Goal: Task Accomplishment & Management: Complete application form

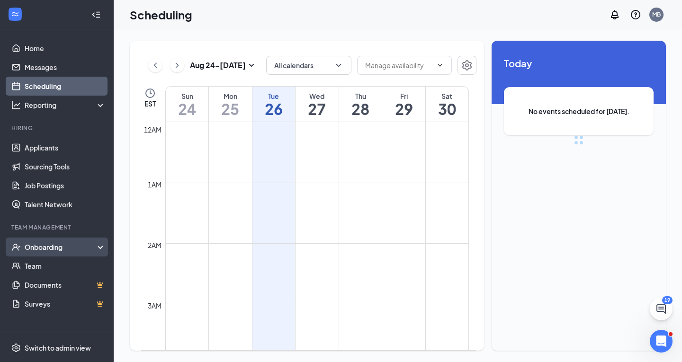
click at [80, 249] on div "Onboarding" at bounding box center [61, 247] width 73 height 9
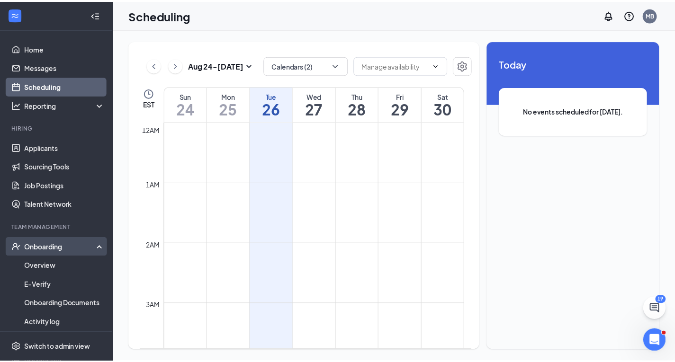
scroll to position [466, 0]
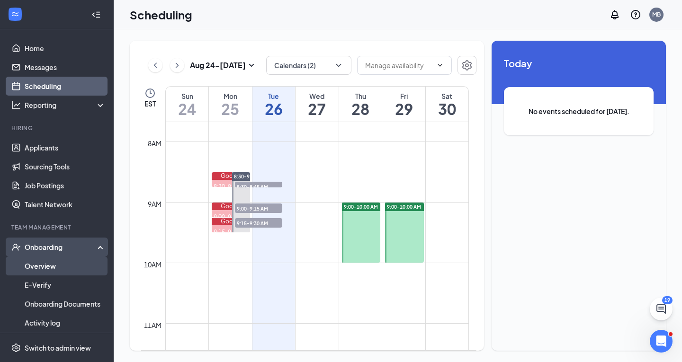
click at [75, 268] on link "Overview" at bounding box center [65, 266] width 81 height 19
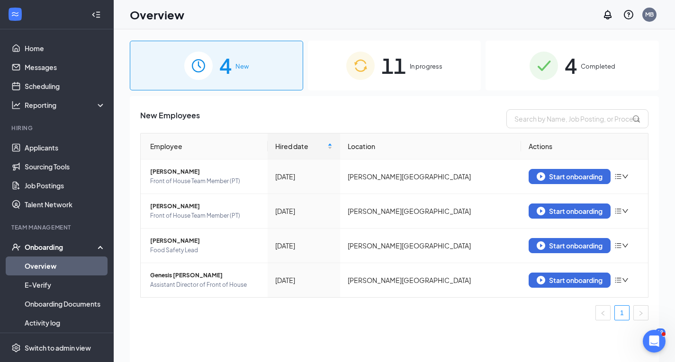
click at [382, 63] on span "11" at bounding box center [393, 65] width 25 height 33
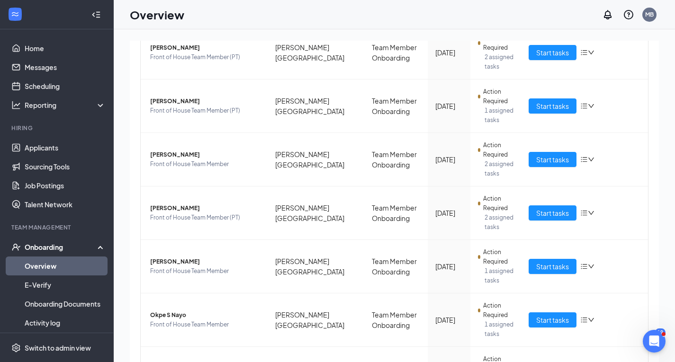
scroll to position [308, 0]
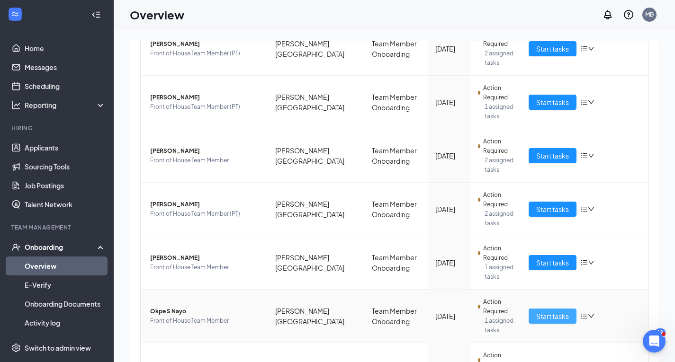
click at [536, 318] on span "Start tasks" at bounding box center [552, 316] width 33 height 10
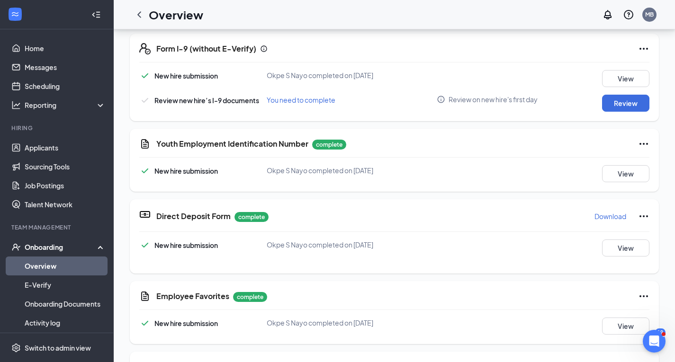
scroll to position [356, 0]
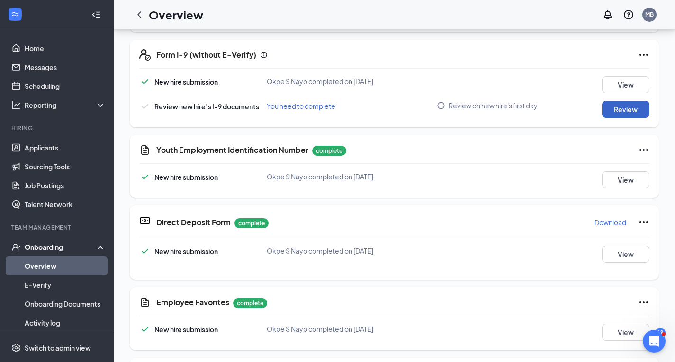
click at [618, 110] on button "Review" at bounding box center [625, 109] width 47 height 17
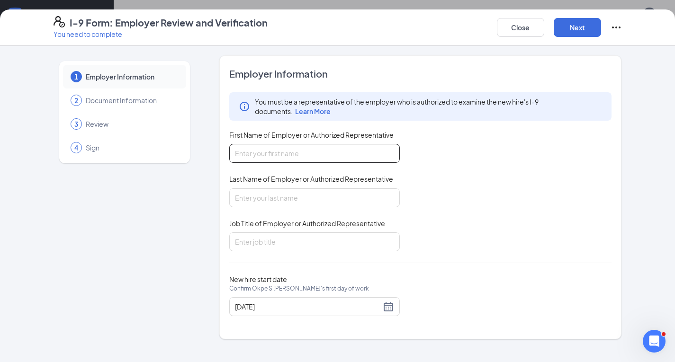
click at [359, 155] on input "First Name of Employer or Authorized Representative" at bounding box center [314, 153] width 171 height 19
type input "[PERSON_NAME]"
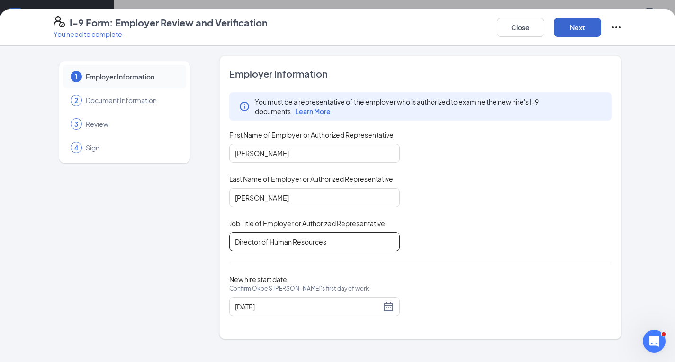
type input "Director of Human Resources"
click at [560, 27] on button "Next" at bounding box center [577, 27] width 47 height 19
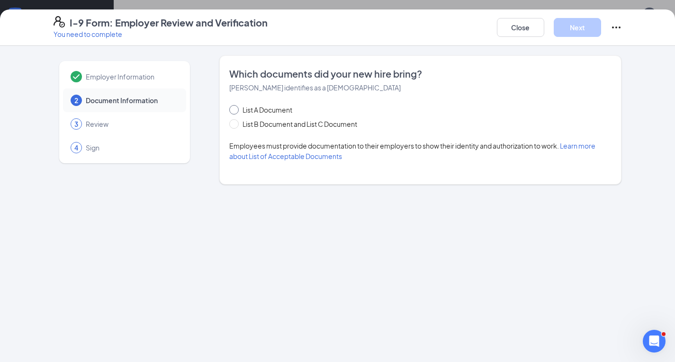
click at [234, 111] on input "List A Document" at bounding box center [232, 108] width 7 height 7
radio input "true"
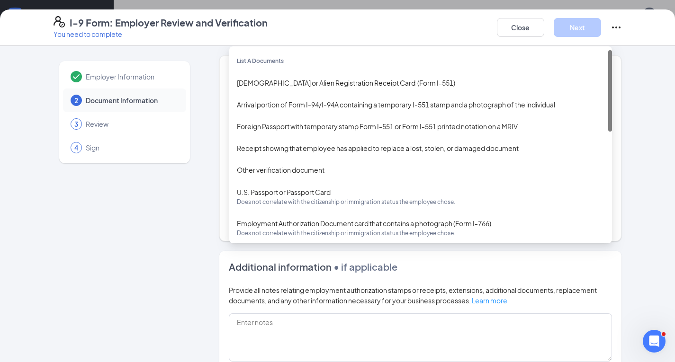
click at [272, 212] on div "Select document List A Documents [DEMOGRAPHIC_DATA] or Alien Registration Recei…" at bounding box center [420, 208] width 383 height 19
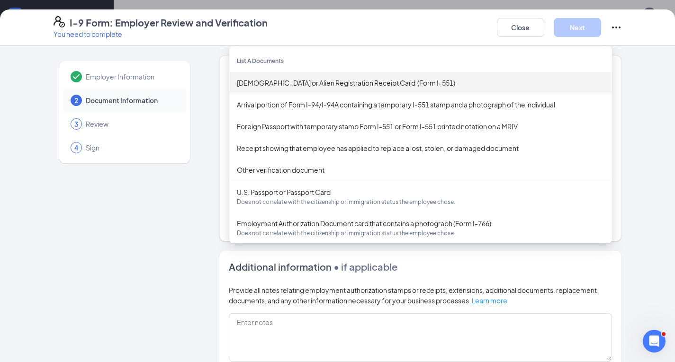
click at [288, 82] on div "[DEMOGRAPHIC_DATA] or Alien Registration Receipt Card (Form I-551)" at bounding box center [421, 83] width 368 height 10
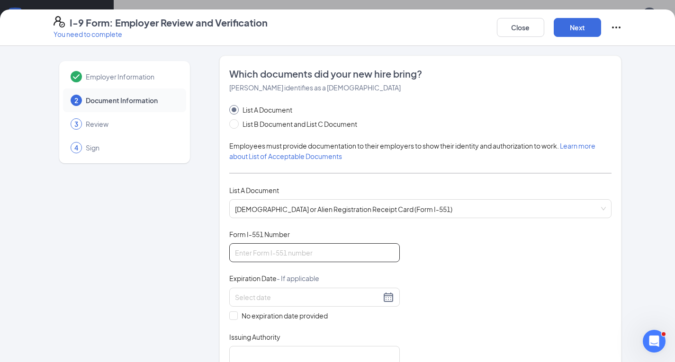
click at [281, 249] on input "Form I-551 Number" at bounding box center [314, 253] width 171 height 19
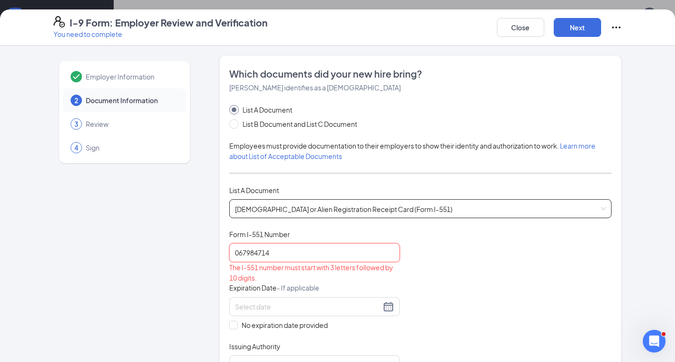
click at [295, 208] on div "[DEMOGRAPHIC_DATA] or Alien Registration Receipt Card (Form I-551) [DEMOGRAPHIC…" at bounding box center [420, 208] width 383 height 19
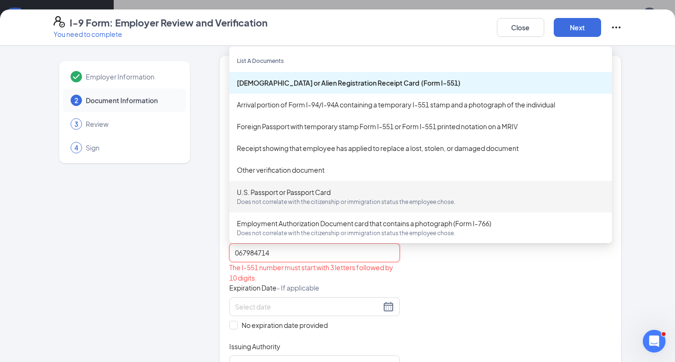
type input "067984714"
click at [276, 207] on div "U.S. Passport or Passport Card Does not correlate with the citizenship or immig…" at bounding box center [420, 197] width 383 height 32
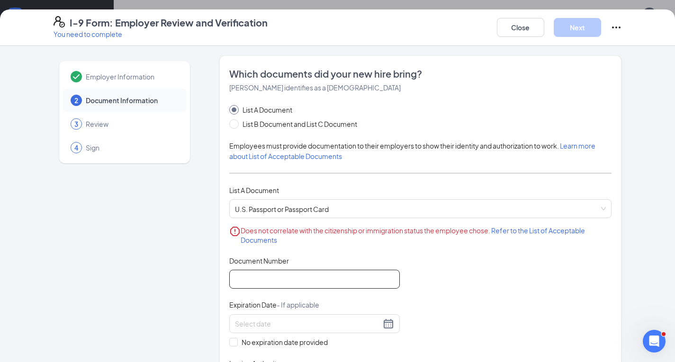
click at [266, 273] on input "Document Number" at bounding box center [314, 279] width 171 height 19
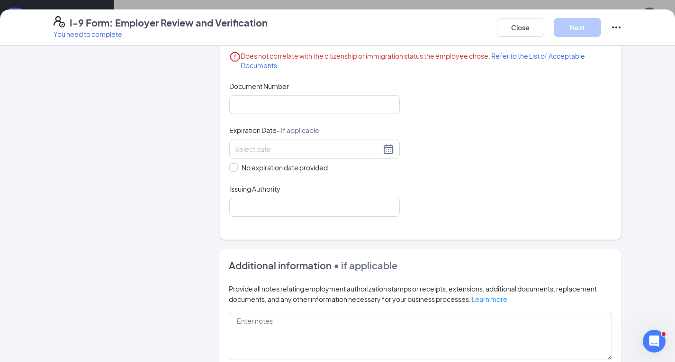
scroll to position [221, 0]
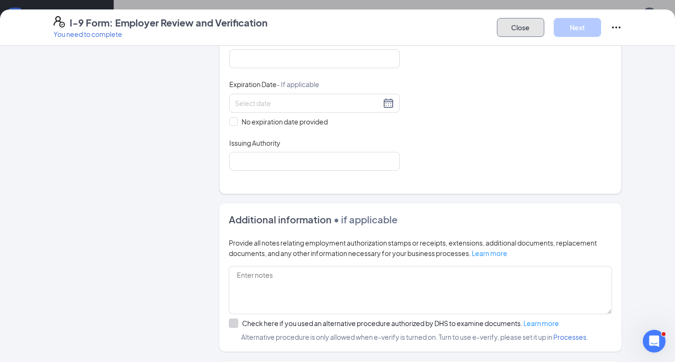
click at [519, 31] on button "Close" at bounding box center [520, 27] width 47 height 19
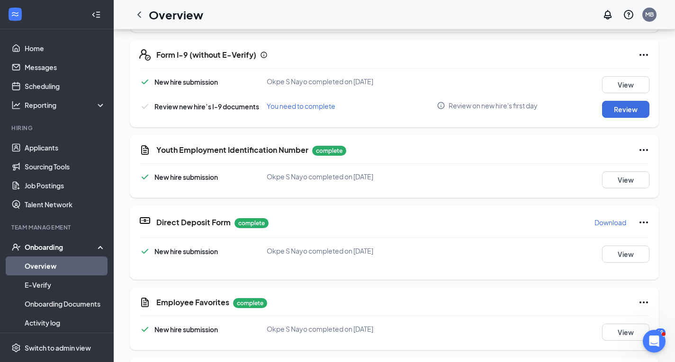
click at [50, 264] on link "Overview" at bounding box center [65, 266] width 81 height 19
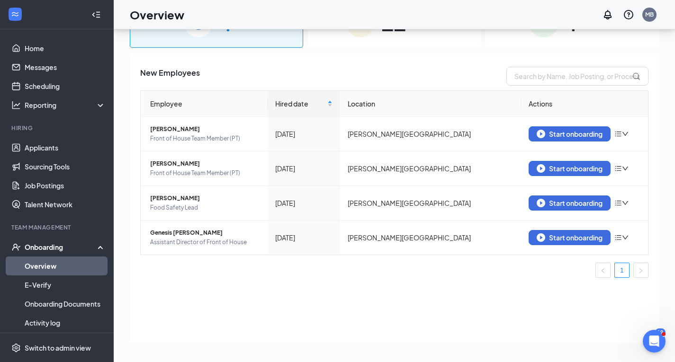
click at [394, 37] on span "11" at bounding box center [393, 23] width 25 height 33
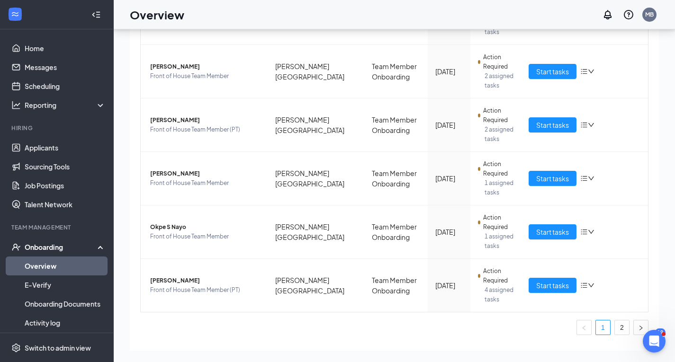
scroll to position [376, 0]
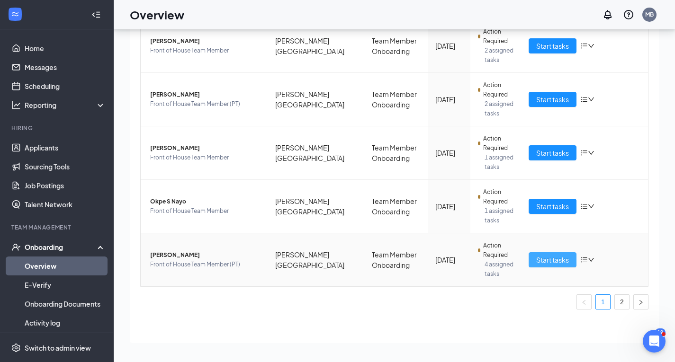
click at [543, 261] on span "Start tasks" at bounding box center [552, 260] width 33 height 10
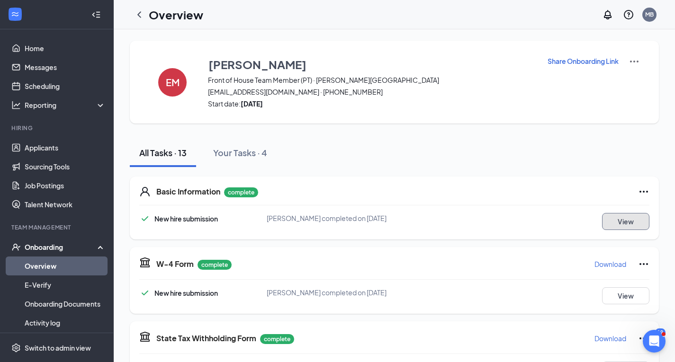
click at [612, 227] on button "View" at bounding box center [625, 221] width 47 height 17
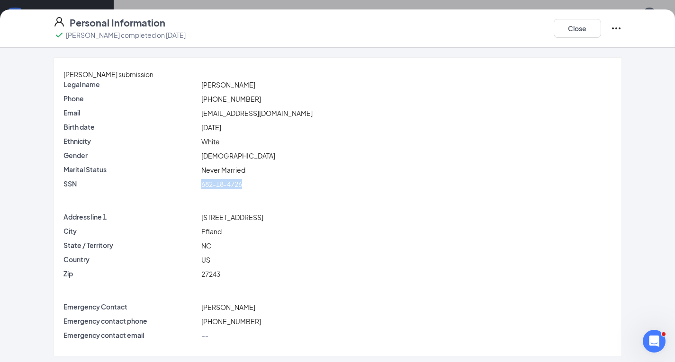
drag, startPoint x: 257, startPoint y: 194, endPoint x: 207, endPoint y: 195, distance: 50.2
click at [207, 190] on div "SSN 682-18-4726" at bounding box center [338, 184] width 553 height 10
copy div "682-18-4726"
drag, startPoint x: 261, startPoint y: 227, endPoint x: 211, endPoint y: 229, distance: 50.2
click at [211, 223] on div "[STREET_ADDRESS]" at bounding box center [406, 217] width 415 height 10
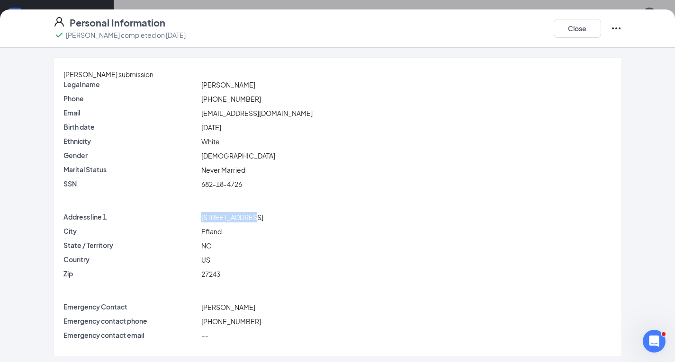
copy span "[STREET_ADDRESS]"
drag, startPoint x: 262, startPoint y: 110, endPoint x: 227, endPoint y: 114, distance: 34.7
click at [227, 108] on div "Phone [PHONE_NUMBER]" at bounding box center [337, 101] width 549 height 14
copy span "969-3820"
drag, startPoint x: 296, startPoint y: 123, endPoint x: 209, endPoint y: 125, distance: 87.2
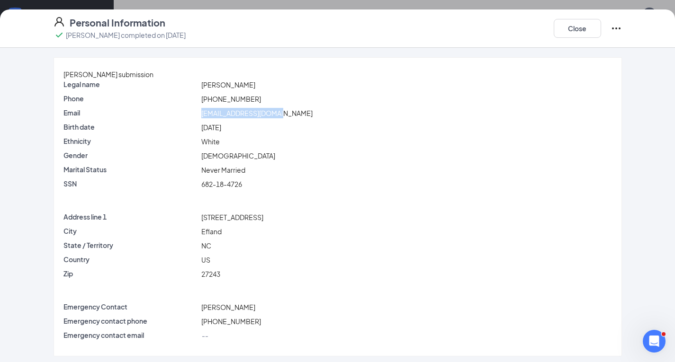
click at [209, 118] on div "Email [EMAIL_ADDRESS][DOMAIN_NAME]" at bounding box center [338, 113] width 553 height 10
copy div "[EMAIL_ADDRESS][DOMAIN_NAME]"
drag, startPoint x: 260, startPoint y: 334, endPoint x: 230, endPoint y: 336, distance: 29.5
click at [230, 331] on div "Emergency contact phone [PHONE_NUMBER]" at bounding box center [337, 324] width 549 height 14
copy span "530-0032"
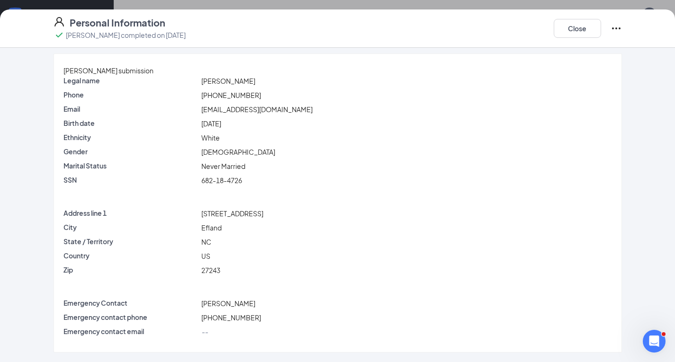
scroll to position [13, 0]
click at [582, 20] on button "Close" at bounding box center [577, 28] width 47 height 19
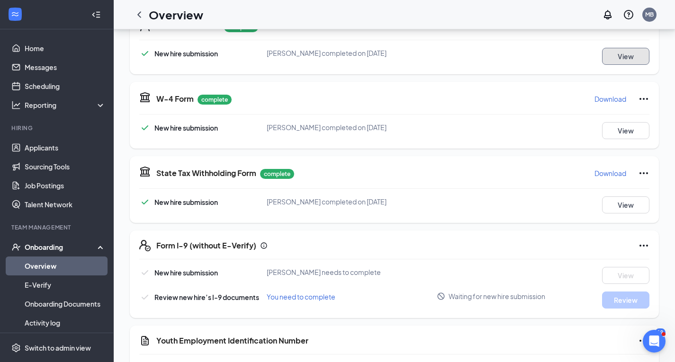
scroll to position [173, 0]
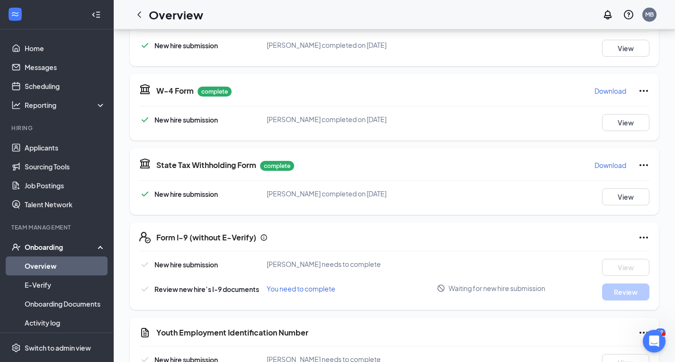
click at [623, 91] on p "Download" at bounding box center [611, 90] width 32 height 9
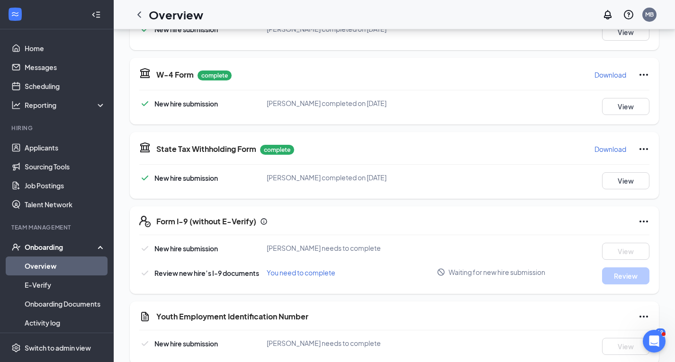
click at [610, 151] on p "Download" at bounding box center [611, 149] width 32 height 9
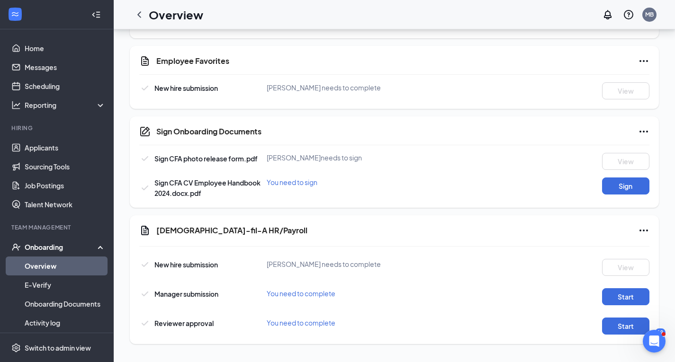
scroll to position [588, 0]
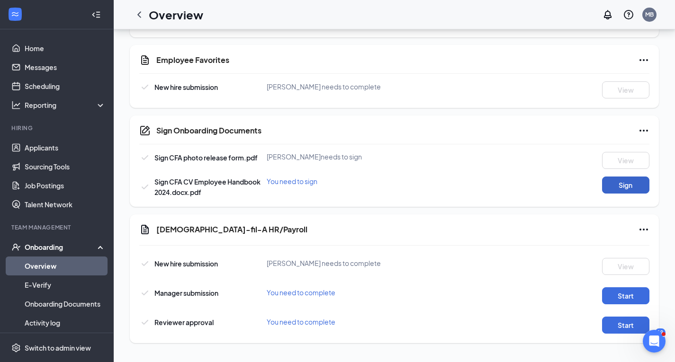
click at [613, 190] on button "Sign" at bounding box center [625, 185] width 47 height 17
click at [427, 169] on div "Sign Onboarding Documents Close Sign CFA photo release form.pdf [PERSON_NAME] n…" at bounding box center [337, 181] width 675 height 362
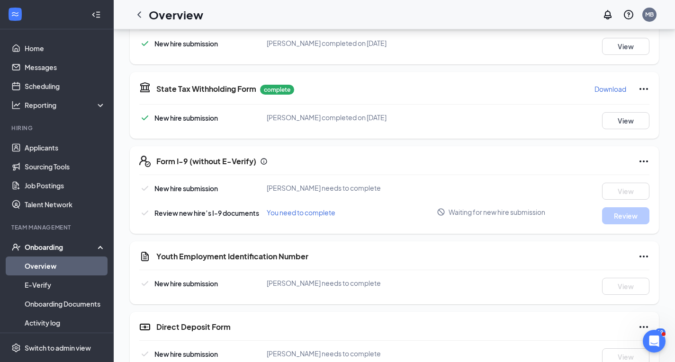
scroll to position [240, 0]
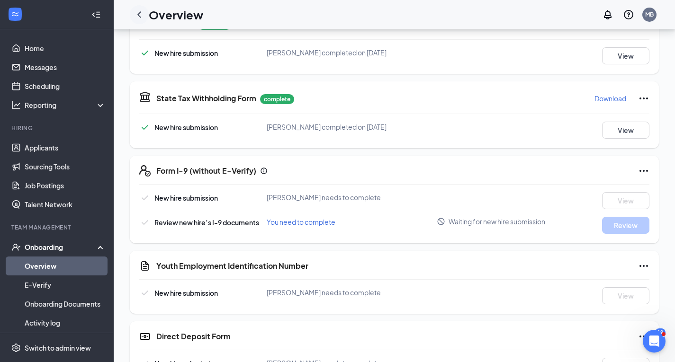
click at [138, 14] on icon "ChevronLeft" at bounding box center [139, 14] width 4 height 6
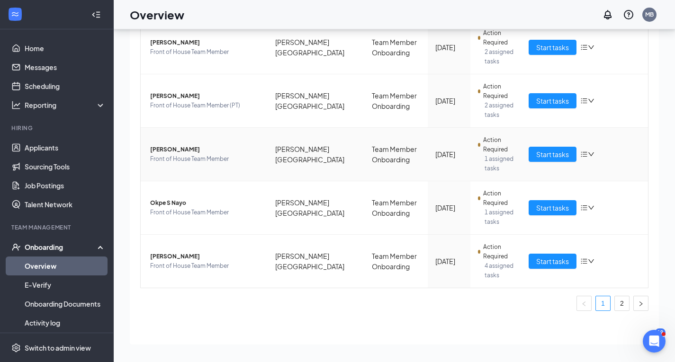
scroll to position [376, 0]
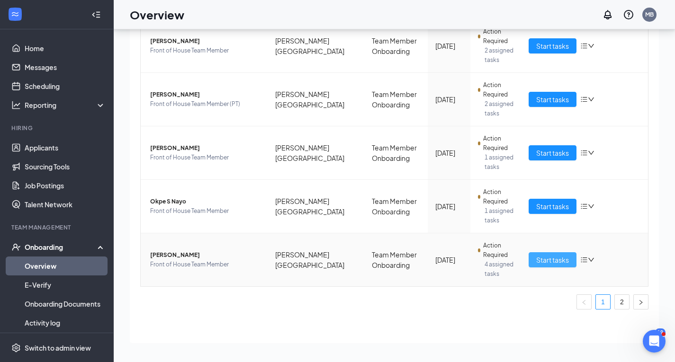
click at [551, 258] on span "Start tasks" at bounding box center [552, 260] width 33 height 10
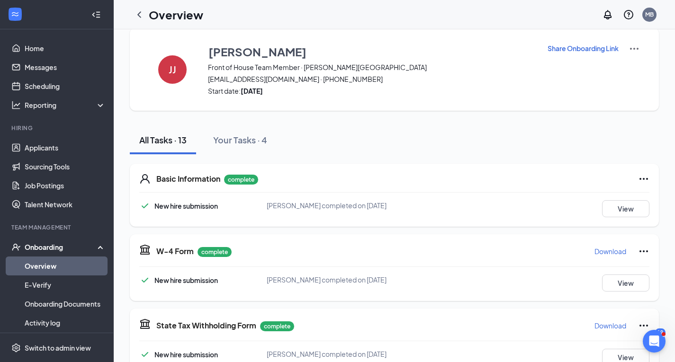
scroll to position [79, 0]
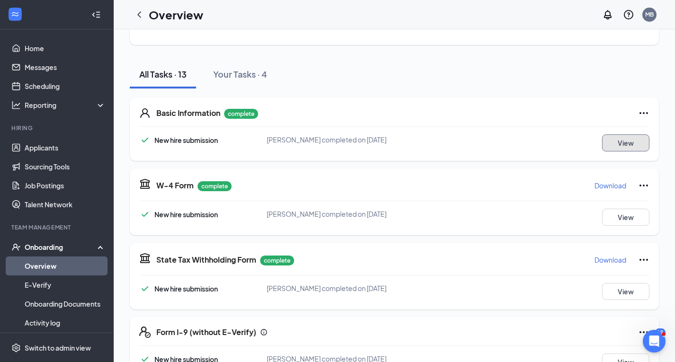
click at [623, 141] on button "View" at bounding box center [625, 143] width 47 height 17
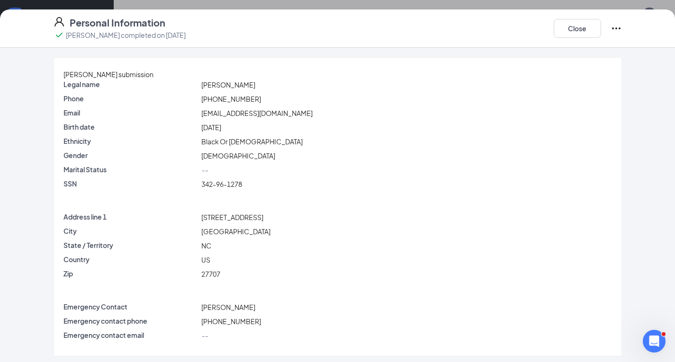
scroll to position [79, 0]
click at [242, 189] on span "342-96-1278" at bounding box center [221, 184] width 41 height 9
click at [262, 190] on div "342-96-1278" at bounding box center [406, 184] width 415 height 10
click at [262, 193] on div "SSN 342-96-1278" at bounding box center [337, 186] width 549 height 14
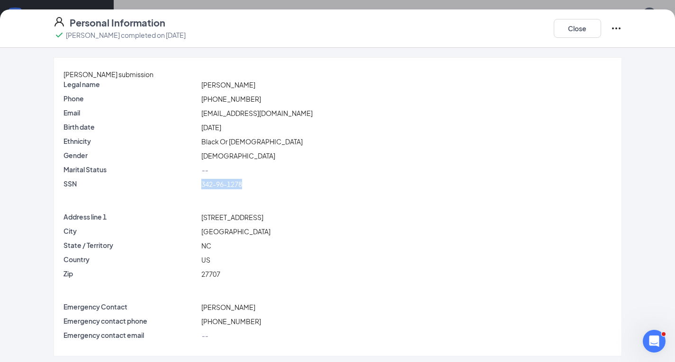
drag, startPoint x: 259, startPoint y: 195, endPoint x: 212, endPoint y: 192, distance: 47.0
click at [212, 190] on div "342-96-1278" at bounding box center [406, 184] width 415 height 10
copy span "342-96-1278"
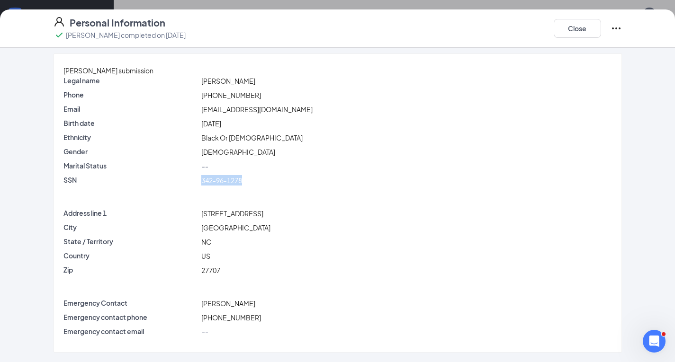
scroll to position [63, 0]
click at [579, 27] on button "Close" at bounding box center [577, 28] width 47 height 19
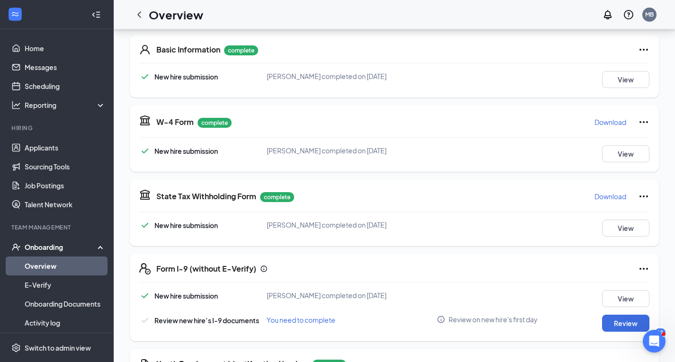
click at [608, 125] on p "Download" at bounding box center [611, 122] width 32 height 9
click at [595, 201] on button "Download" at bounding box center [610, 196] width 33 height 15
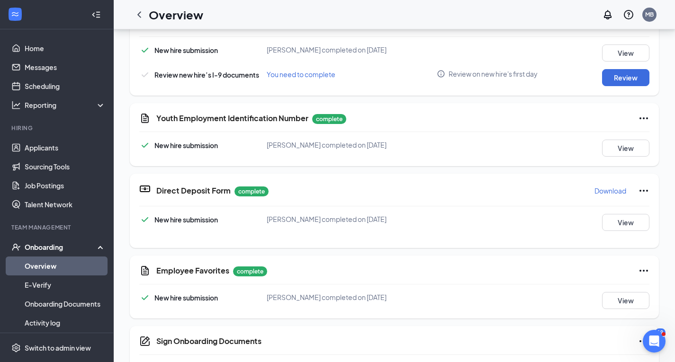
scroll to position [142, 0]
click at [609, 189] on p "Download" at bounding box center [611, 190] width 32 height 9
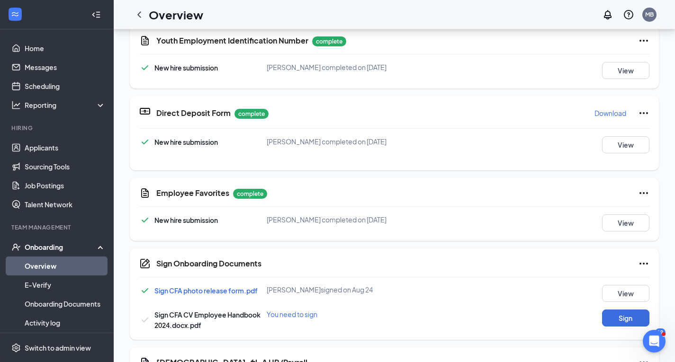
scroll to position [221, 0]
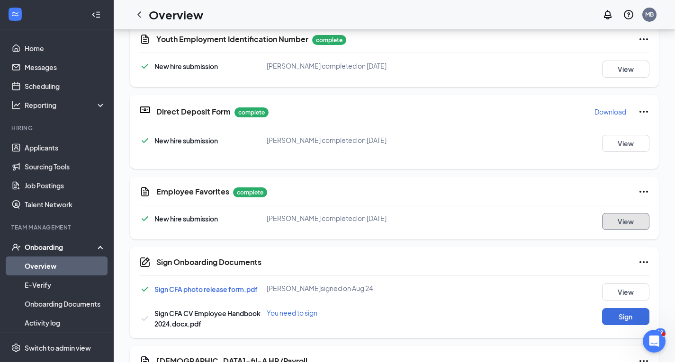
click at [611, 219] on button "View" at bounding box center [625, 221] width 47 height 17
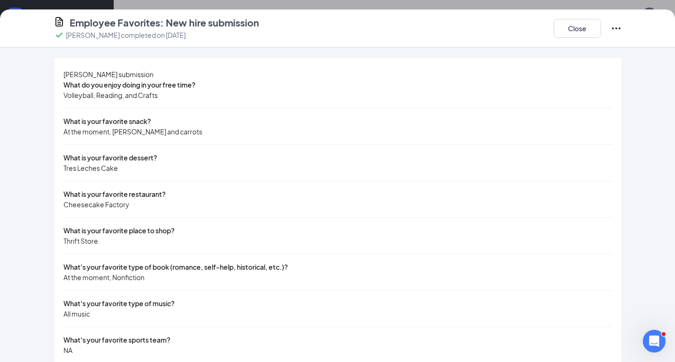
scroll to position [0, 0]
click at [575, 28] on button "Close" at bounding box center [577, 28] width 47 height 19
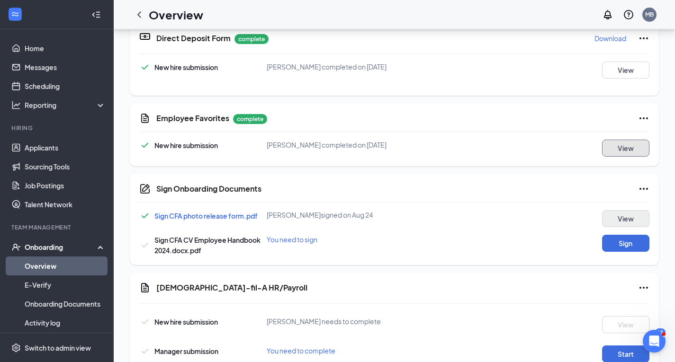
scroll to position [316, 0]
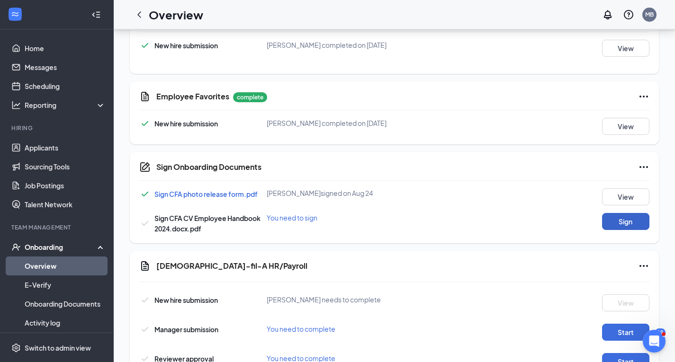
click at [619, 220] on button "Sign" at bounding box center [625, 221] width 47 height 17
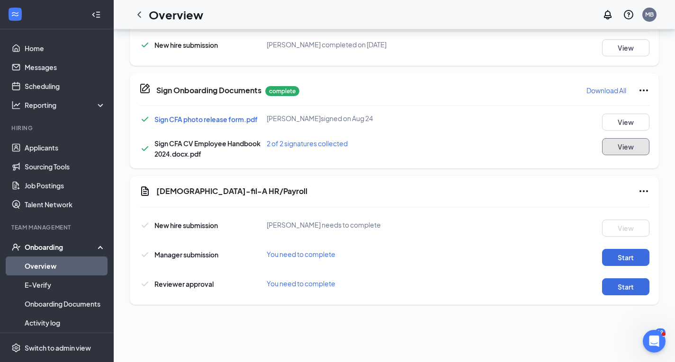
scroll to position [399, 0]
click at [616, 258] on button "Start" at bounding box center [625, 257] width 47 height 17
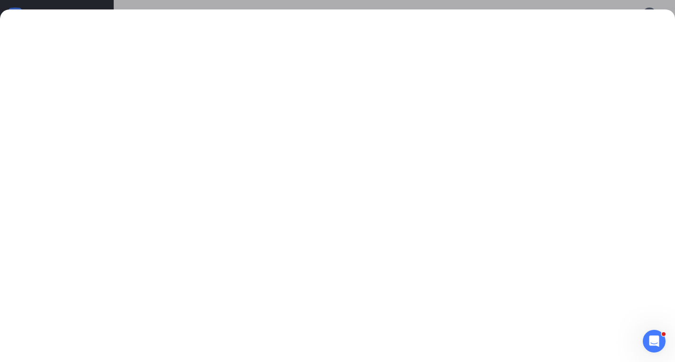
scroll to position [603, 0]
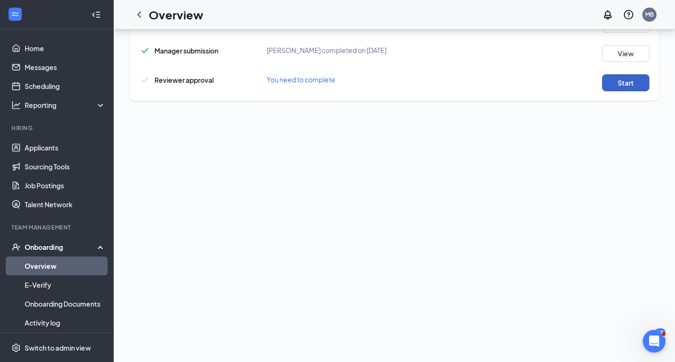
click at [627, 85] on button "Start" at bounding box center [625, 82] width 47 height 17
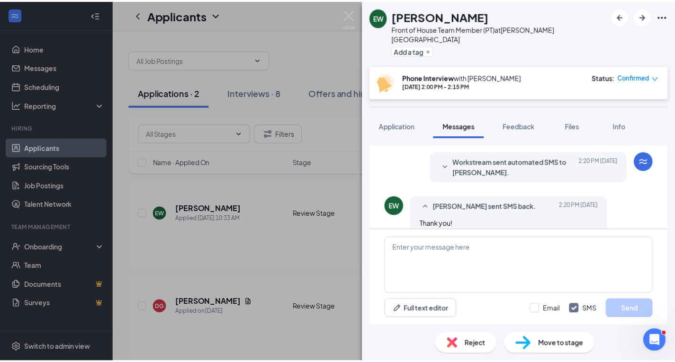
scroll to position [362, 0]
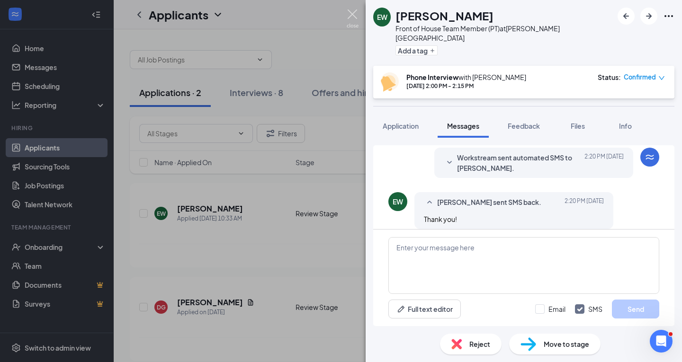
click at [353, 17] on img at bounding box center [353, 18] width 12 height 18
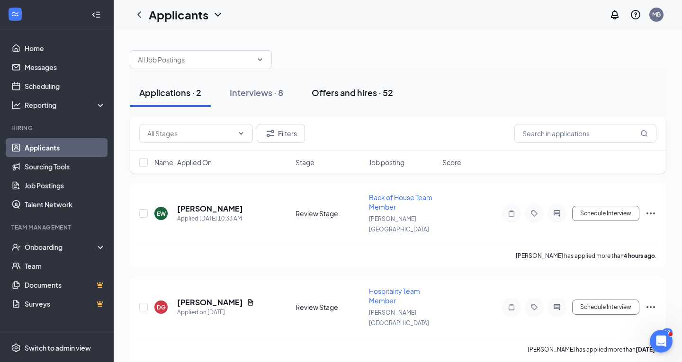
click at [360, 87] on div "Offers and hires · 52" at bounding box center [353, 93] width 82 height 12
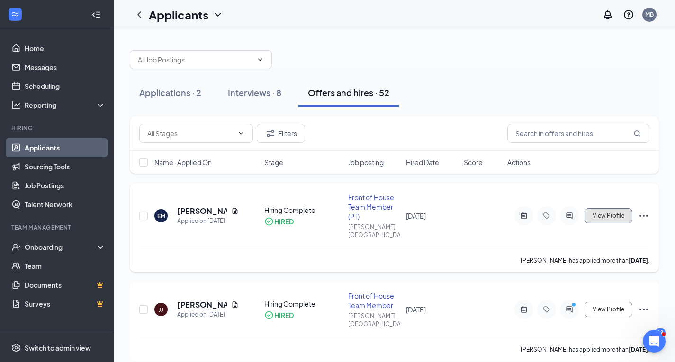
click at [598, 208] on button "View Profile" at bounding box center [609, 215] width 48 height 15
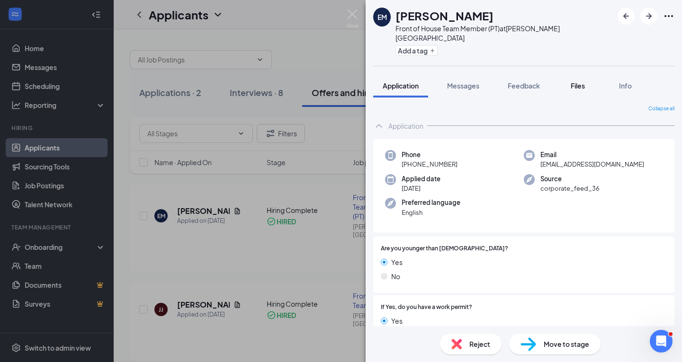
click at [578, 82] on span "Files" at bounding box center [578, 86] width 14 height 9
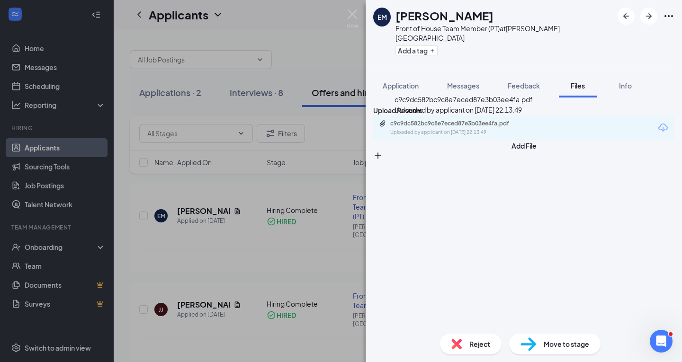
click at [480, 125] on div "c9c9dc582bc9c8e7eced87e3b03ee4fa.pdf" at bounding box center [456, 124] width 133 height 8
click at [355, 15] on img at bounding box center [353, 18] width 12 height 18
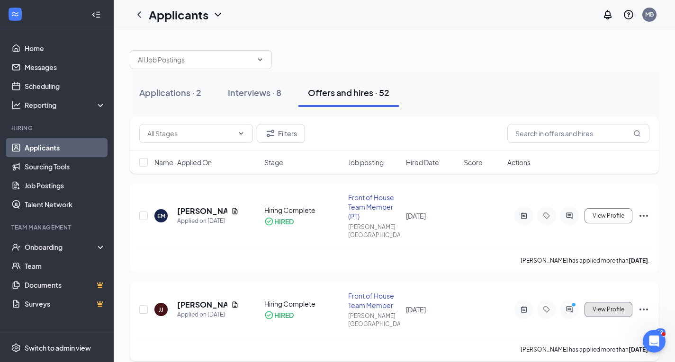
click at [613, 307] on span "View Profile" at bounding box center [609, 310] width 32 height 7
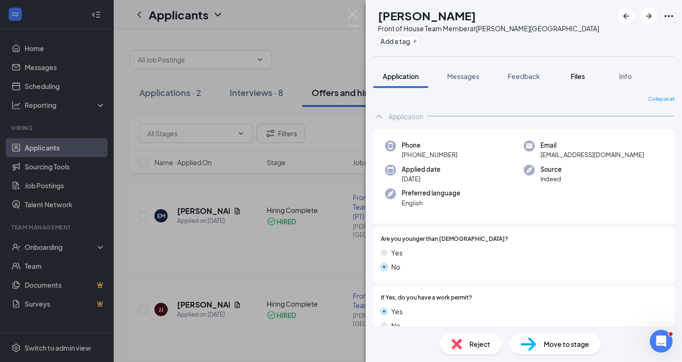
click at [575, 78] on span "Files" at bounding box center [578, 76] width 14 height 9
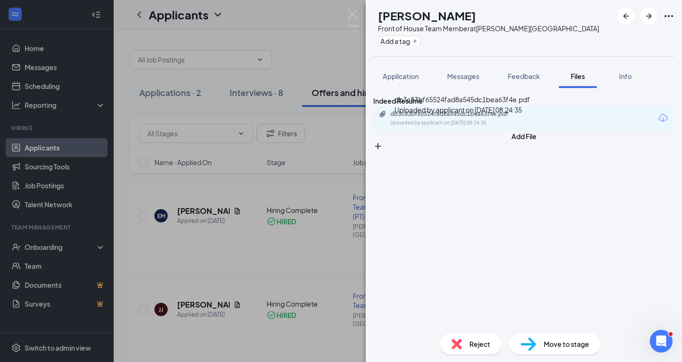
click at [471, 123] on div "db3c83bf65524fad8a545dc1bea63f4e.pdf Uploaded by applicant on Aug 11, 2025 at 0…" at bounding box center [523, 118] width 301 height 25
click at [471, 118] on div "db3c83bf65524fad8a545dc1bea63f4e.pdf" at bounding box center [456, 114] width 133 height 8
click at [396, 76] on span "Application" at bounding box center [401, 76] width 36 height 9
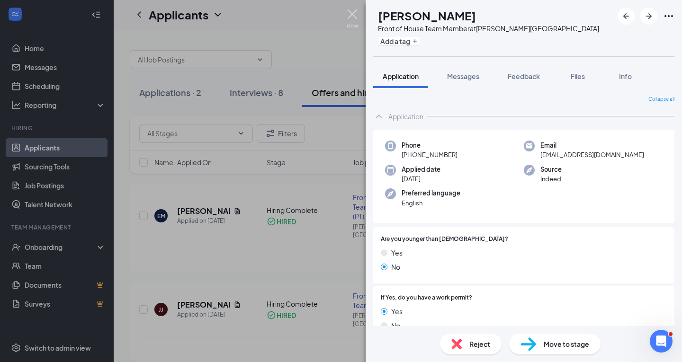
click at [353, 16] on img at bounding box center [353, 18] width 12 height 18
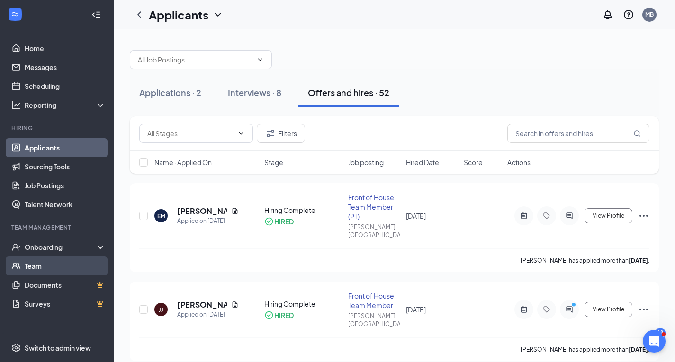
click at [53, 258] on link "Team" at bounding box center [65, 266] width 81 height 19
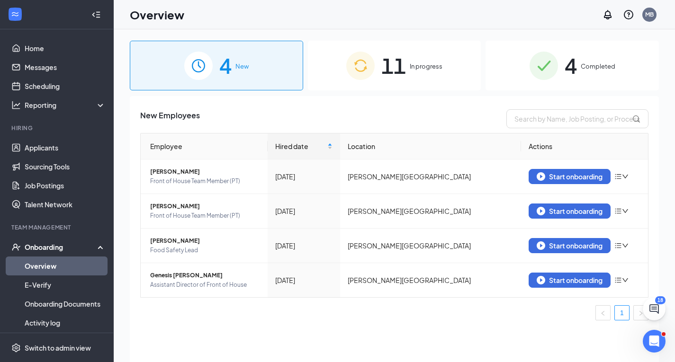
click at [367, 55] on img at bounding box center [360, 66] width 28 height 28
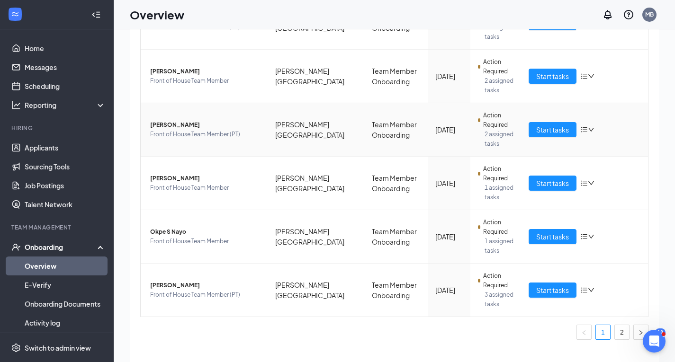
scroll to position [16, 0]
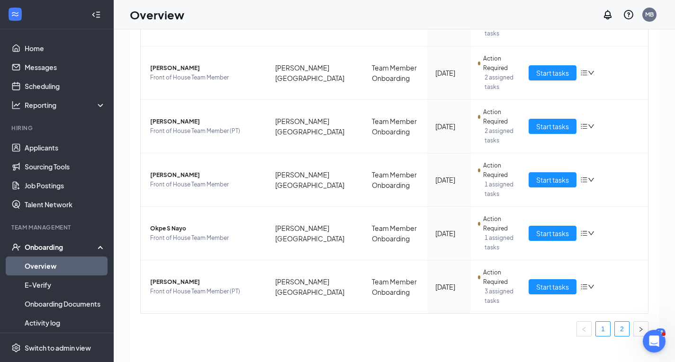
click at [615, 331] on link "2" at bounding box center [622, 329] width 14 height 14
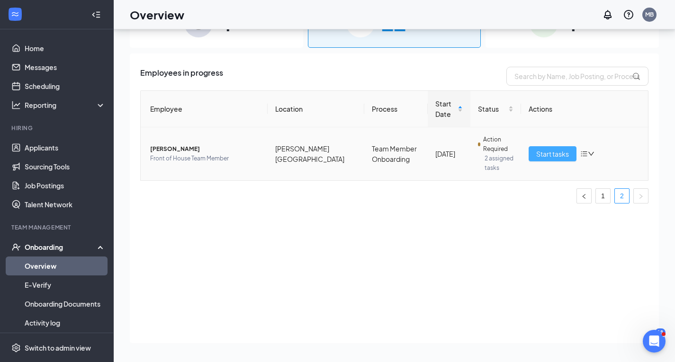
click at [558, 154] on span "Start tasks" at bounding box center [552, 154] width 33 height 10
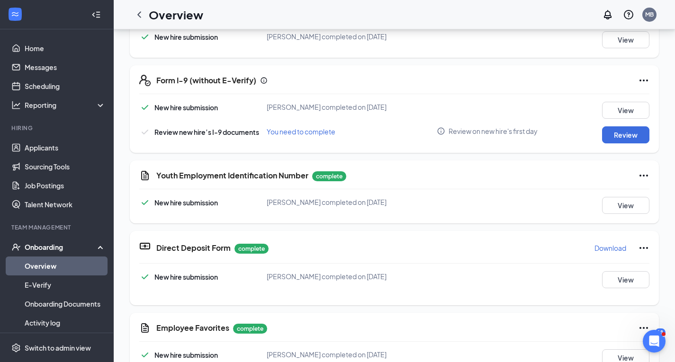
scroll to position [190, 0]
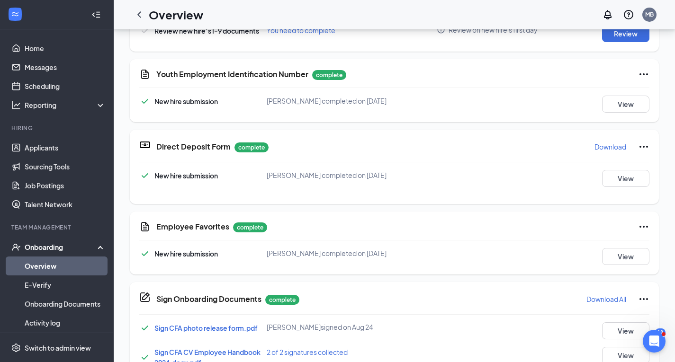
click at [614, 148] on p "Download" at bounding box center [611, 146] width 32 height 9
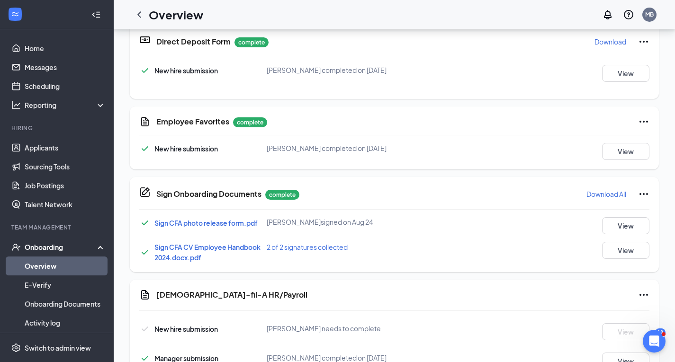
scroll to position [347, 0]
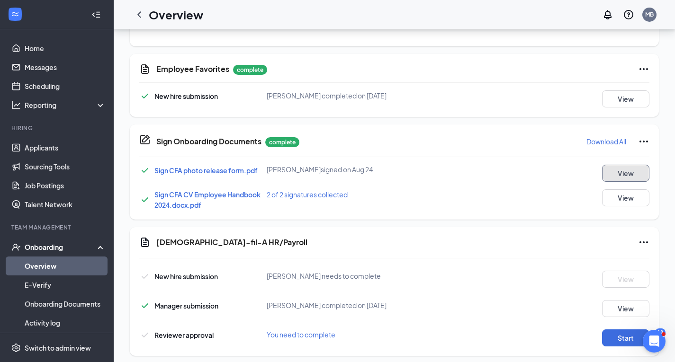
click at [611, 180] on button "View" at bounding box center [625, 173] width 47 height 17
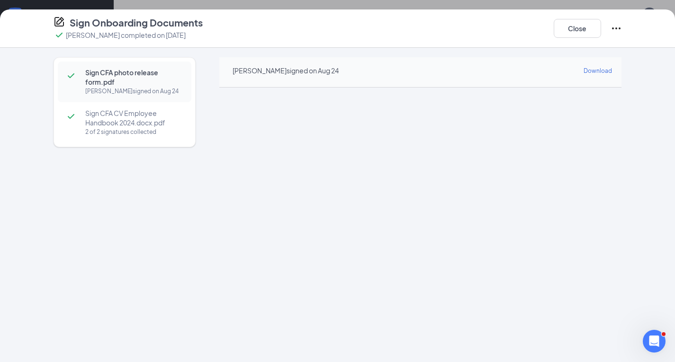
click at [588, 71] on span "Download" at bounding box center [598, 70] width 28 height 7
click at [581, 30] on button "Close" at bounding box center [577, 28] width 47 height 19
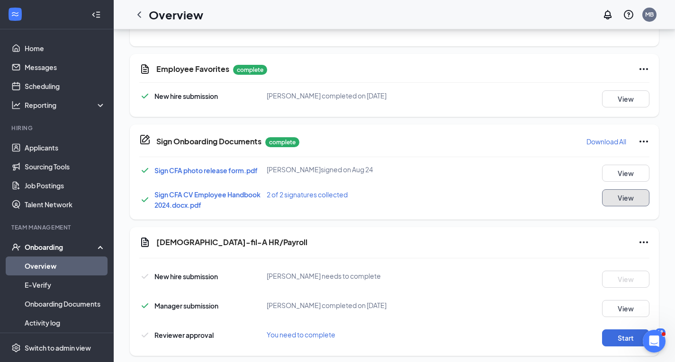
click at [607, 200] on button "View" at bounding box center [625, 198] width 47 height 17
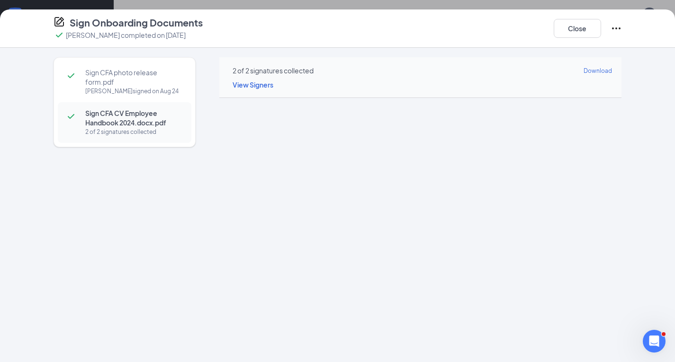
click at [605, 70] on span "Download" at bounding box center [598, 70] width 28 height 7
click at [567, 27] on button "Close" at bounding box center [577, 28] width 47 height 19
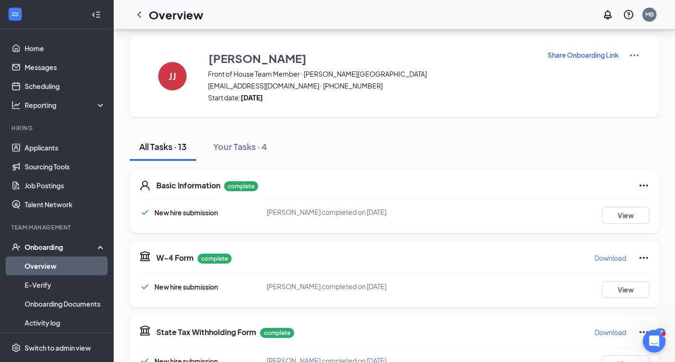
scroll to position [0, 0]
